Goal: Find specific page/section: Find specific page/section

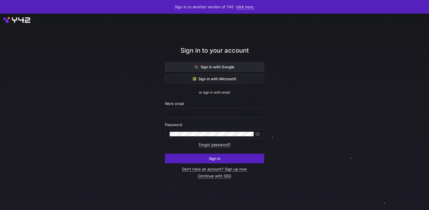
click at [228, 68] on span "Sign in with Google" at bounding box center [214, 66] width 39 height 5
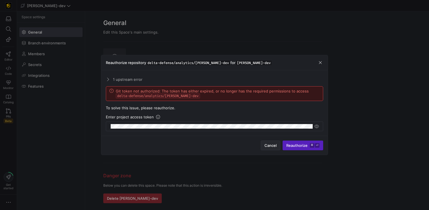
click at [274, 147] on span "button" at bounding box center [270, 145] width 19 height 9
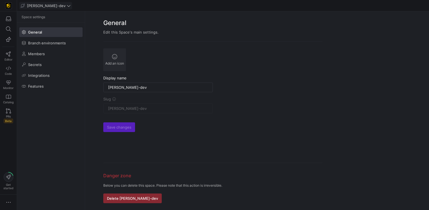
click at [41, 5] on span "edw-dv-dev" at bounding box center [46, 5] width 39 height 5
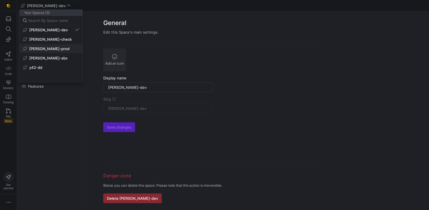
click at [52, 47] on span "edw-dv-prod" at bounding box center [49, 48] width 40 height 5
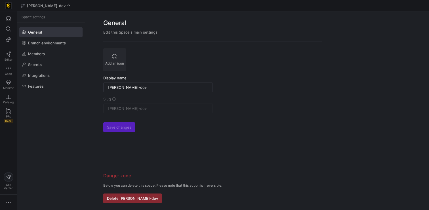
type input "edw-dv-prod"
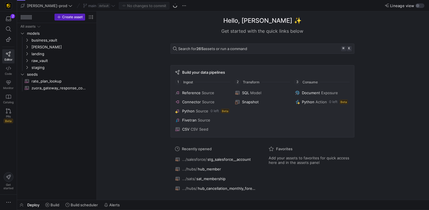
click at [68, 7] on icon at bounding box center [70, 6] width 4 height 4
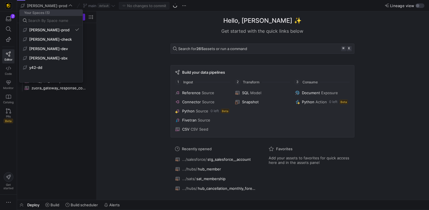
click at [144, 74] on div at bounding box center [214, 105] width 429 height 210
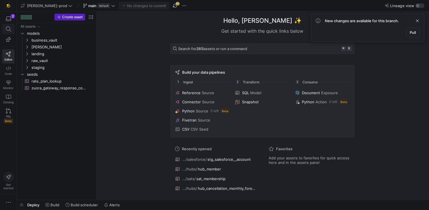
click at [5, 28] on button at bounding box center [8, 29] width 12 height 10
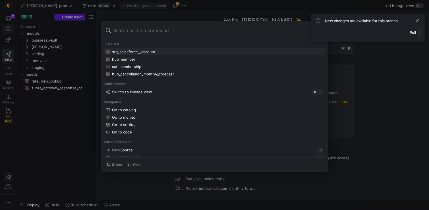
type input "STG_KAFKA__USER_AUTHENTICATED"
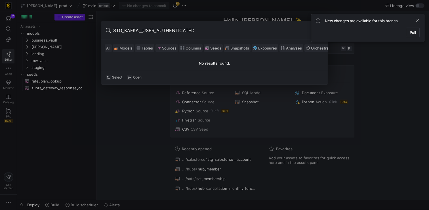
click at [47, 7] on div at bounding box center [214, 105] width 429 height 210
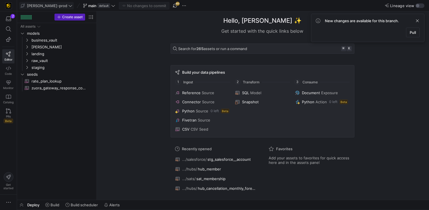
click at [47, 7] on span "edw-dv-prod" at bounding box center [47, 5] width 40 height 5
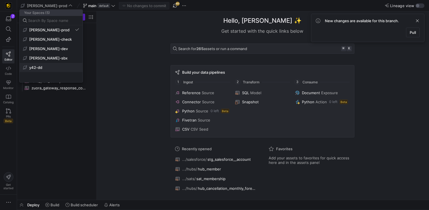
click at [48, 67] on span "y42-dd" at bounding box center [51, 67] width 56 height 5
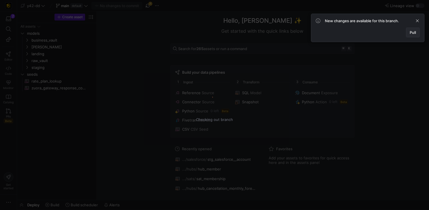
click at [413, 32] on span "Pull" at bounding box center [413, 32] width 6 height 5
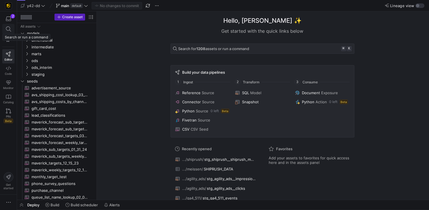
click at [9, 30] on icon at bounding box center [8, 28] width 5 height 5
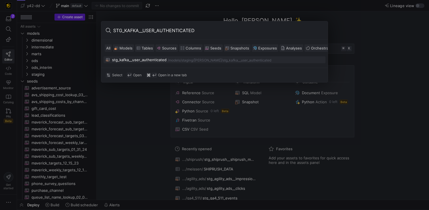
type input "STG_KAFKA__USER_AUTHENTICATED"
click at [148, 61] on div "stg_kafka__user_authenticated" at bounding box center [139, 59] width 55 height 5
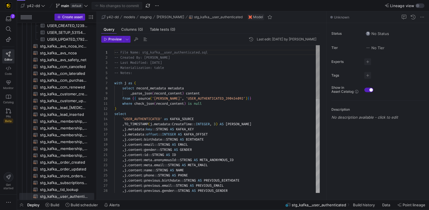
scroll to position [51, 0]
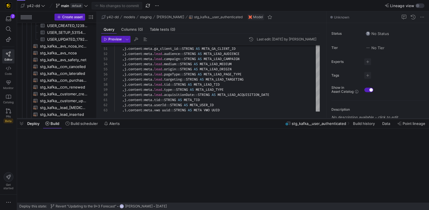
drag, startPoint x: 150, startPoint y: 200, endPoint x: 165, endPoint y: 119, distance: 81.9
click at [165, 119] on div at bounding box center [223, 118] width 412 height 2
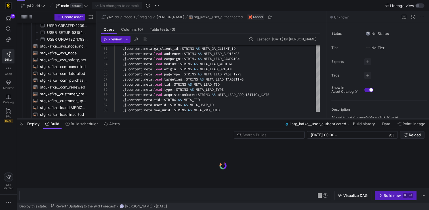
scroll to position [0, 81]
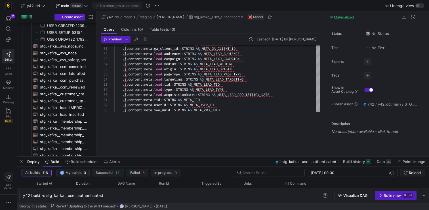
drag, startPoint x: 196, startPoint y: 119, endPoint x: 206, endPoint y: 156, distance: 38.5
click at [206, 156] on div at bounding box center [223, 156] width 412 height 2
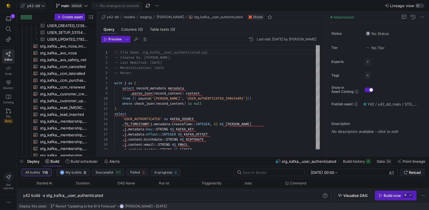
click at [43, 5] on icon at bounding box center [43, 6] width 4 height 4
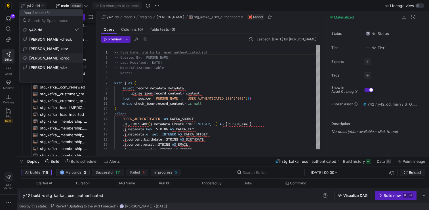
click at [52, 56] on span "edw-dv-prod" at bounding box center [49, 58] width 40 height 5
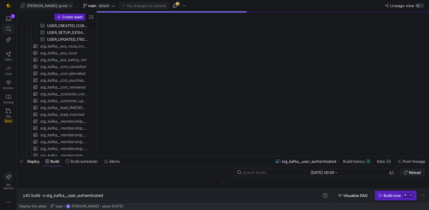
click at [8, 30] on icon at bounding box center [8, 28] width 5 height 5
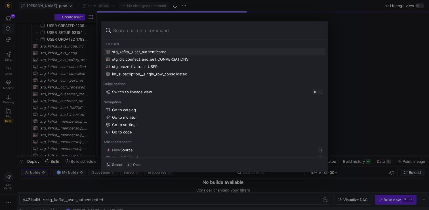
type input "STG_KAFKA__USER_AUTHENTICATED"
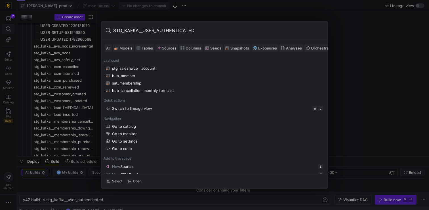
type textarea "y42 build"
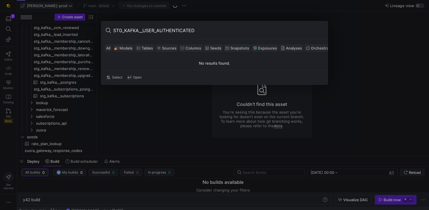
type input "STG_KAFKA__USER_AUTHENTICATED"
click at [337, 29] on div at bounding box center [214, 105] width 429 height 210
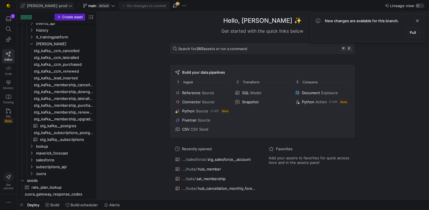
scroll to position [49, 0]
click at [414, 31] on span "Pull" at bounding box center [413, 32] width 6 height 5
click at [10, 29] on icon at bounding box center [8, 28] width 5 height 5
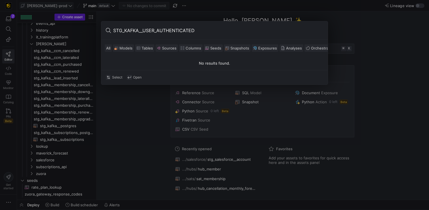
click at [183, 30] on input "STG_KAFKA__USER_AUTHENTICATED" at bounding box center [218, 30] width 210 height 9
paste input "UPD"
type input "STG_KAFKA__USER_UPDATED"
click at [92, 16] on div at bounding box center [214, 105] width 429 height 210
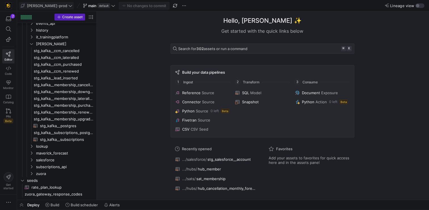
click at [50, 5] on span "edw-dv-prod" at bounding box center [47, 5] width 40 height 5
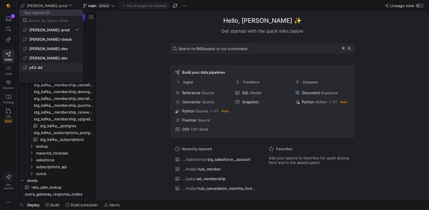
click at [56, 67] on span "y42-dd" at bounding box center [51, 67] width 56 height 5
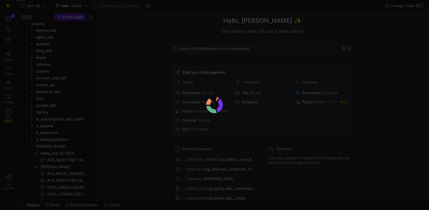
click at [9, 29] on div at bounding box center [214, 105] width 429 height 210
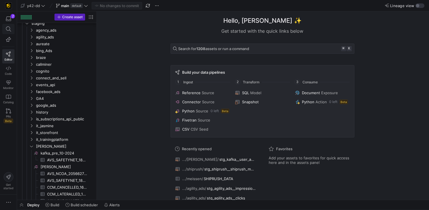
click at [10, 32] on span at bounding box center [9, 29] width 12 height 10
click at [10, 30] on icon at bounding box center [8, 28] width 5 height 5
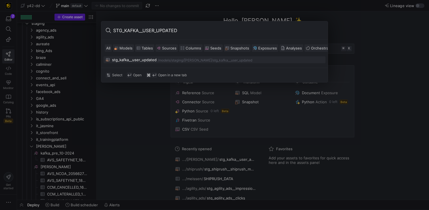
type input "STG_KAFKA__USER_UPDATED"
click at [142, 58] on div "stg_kafka__user_updated" at bounding box center [134, 59] width 45 height 5
